Goal: Task Accomplishment & Management: Complete application form

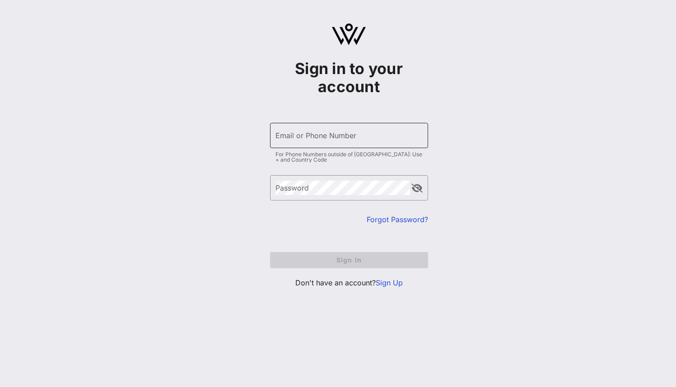
click at [298, 140] on input "Email or Phone Number" at bounding box center [349, 135] width 147 height 14
type input "[PERSON_NAME][EMAIL_ADDRESS][DOMAIN_NAME]"
click at [305, 179] on div "Password" at bounding box center [343, 187] width 135 height 25
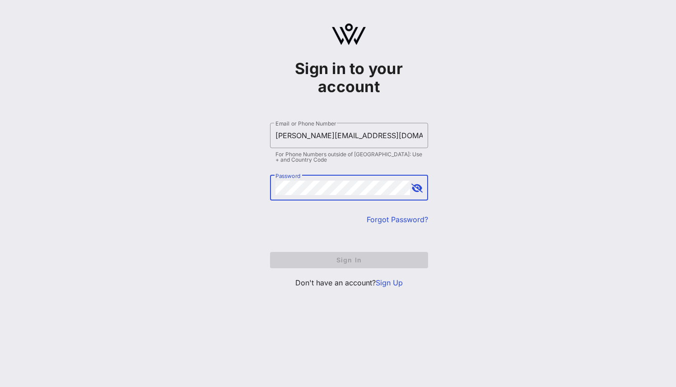
click at [0, 387] on com-1password-button at bounding box center [0, 387] width 0 height 0
click at [393, 284] on link "Sign Up" at bounding box center [389, 282] width 27 height 9
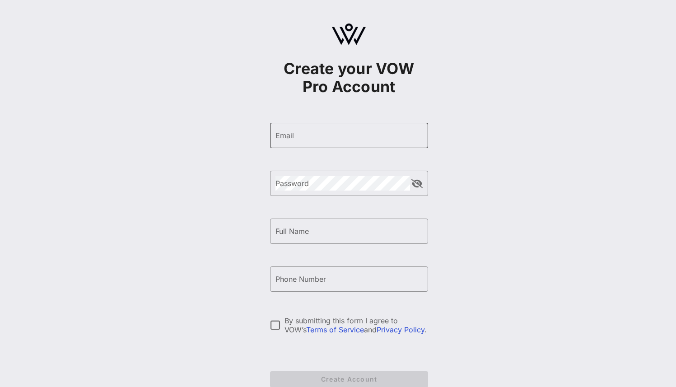
click at [299, 124] on div "Email" at bounding box center [349, 135] width 147 height 25
type input "[PERSON_NAME][EMAIL_ADDRESS][DOMAIN_NAME]"
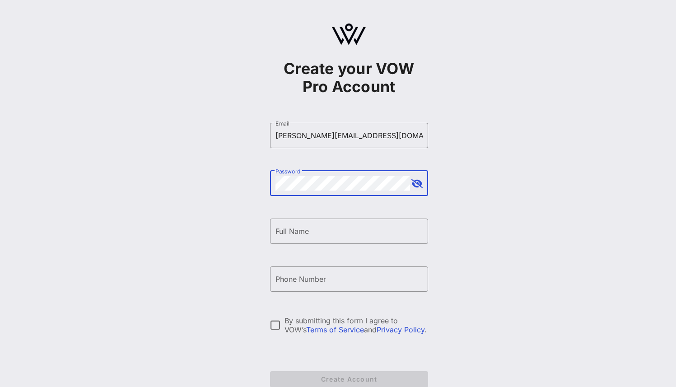
click at [313, 227] on input "Full Name" at bounding box center [349, 231] width 147 height 14
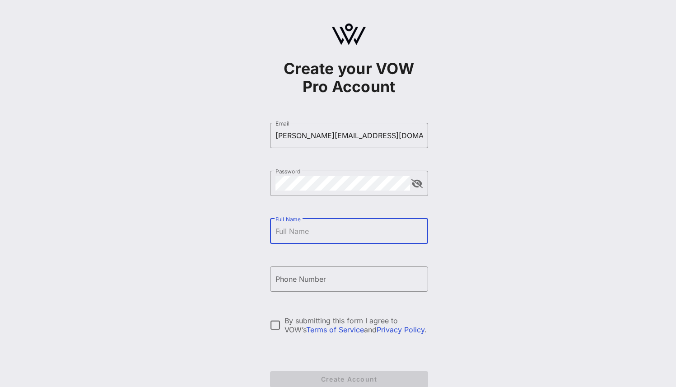
type input "[PERSON_NAME]"
type input "[PHONE_NUMBER]"
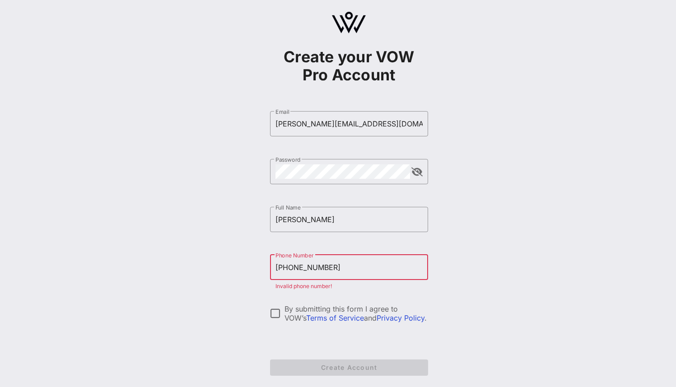
scroll to position [23, 0]
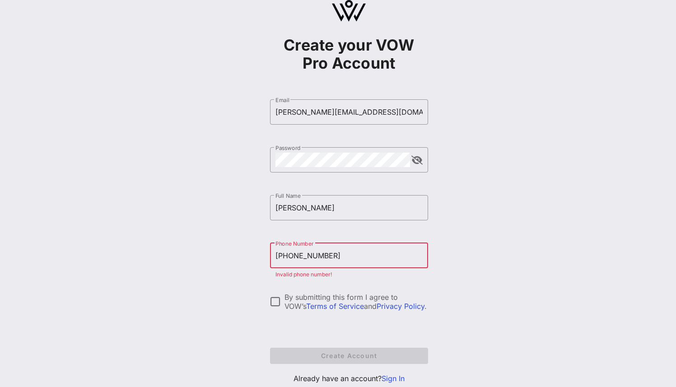
click at [307, 258] on input "[PHONE_NUMBER]" at bounding box center [349, 255] width 147 height 14
click at [337, 257] on input "[PHONE_NUMBER]" at bounding box center [349, 255] width 147 height 14
click at [279, 258] on input "[PHONE_NUMBER]" at bounding box center [349, 255] width 147 height 14
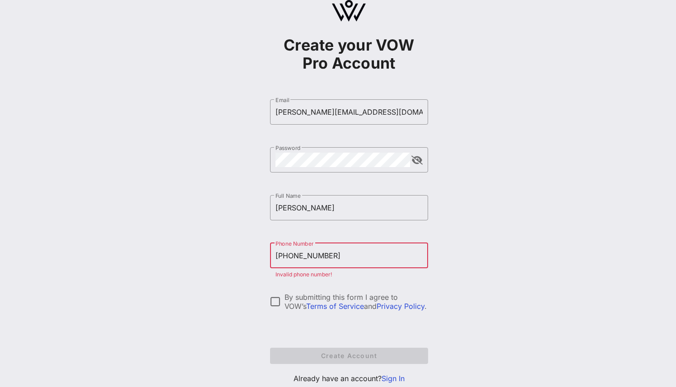
click at [282, 257] on input "[PHONE_NUMBER]" at bounding box center [349, 255] width 147 height 14
click at [280, 257] on input "[PHONE_NUMBER]" at bounding box center [349, 255] width 147 height 14
click at [281, 252] on input "1971585759261" at bounding box center [349, 255] width 147 height 14
click at [285, 255] on input "1971585759261" at bounding box center [349, 255] width 147 height 14
click at [333, 256] on input "1971585759261" at bounding box center [349, 255] width 147 height 14
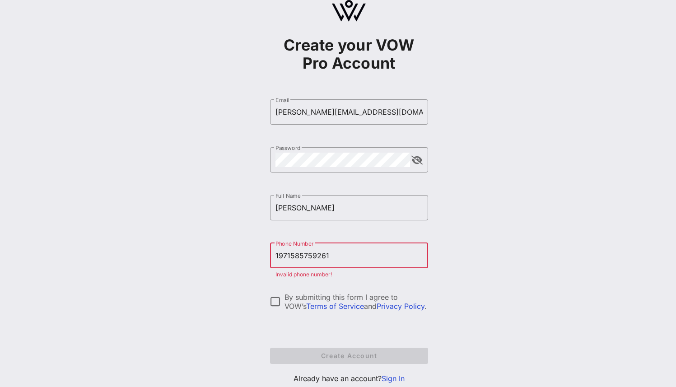
drag, startPoint x: 332, startPoint y: 258, endPoint x: 240, endPoint y: 268, distance: 92.7
click at [240, 268] on div "Create your VOW Pro Account ​ Email [PERSON_NAME][EMAIL_ADDRESS][DOMAIN_NAME] ​…" at bounding box center [349, 196] width 655 height 438
click at [283, 258] on input "1971585759261" at bounding box center [349, 255] width 147 height 14
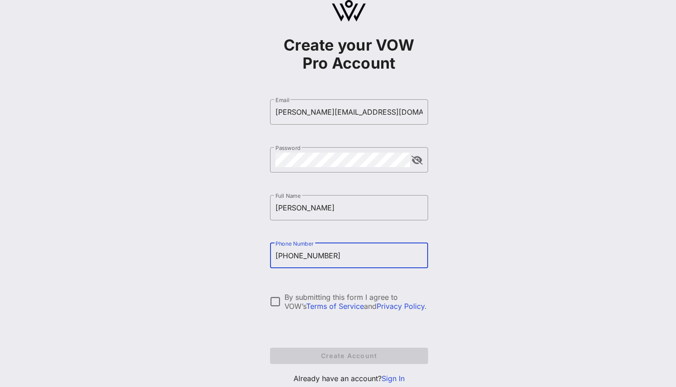
type input "[PHONE_NUMBER]"
click at [183, 242] on div "Create your VOW Pro Account ​ Email [PERSON_NAME][EMAIL_ADDRESS][DOMAIN_NAME] ​…" at bounding box center [349, 196] width 655 height 438
click at [281, 300] on div at bounding box center [275, 301] width 15 height 15
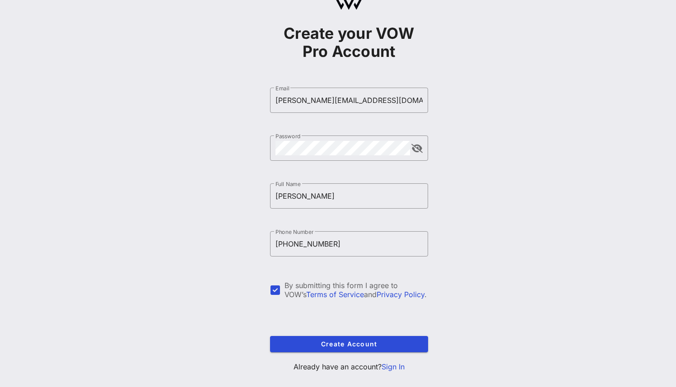
scroll to position [41, 0]
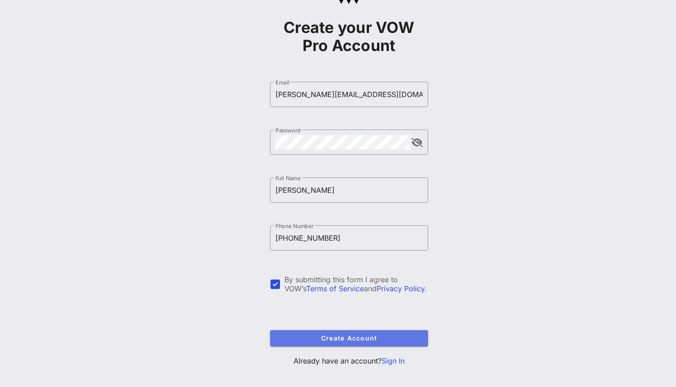
click at [324, 340] on span "Create Account" at bounding box center [349, 338] width 144 height 8
